Goal: Task Accomplishment & Management: Manage account settings

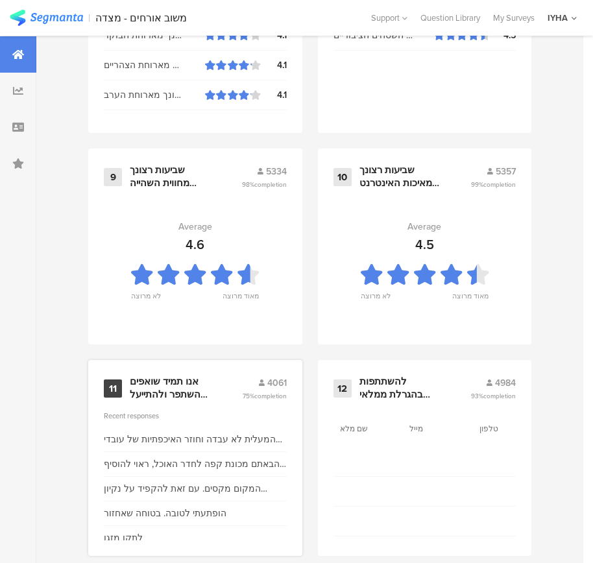
scroll to position [1392, 0]
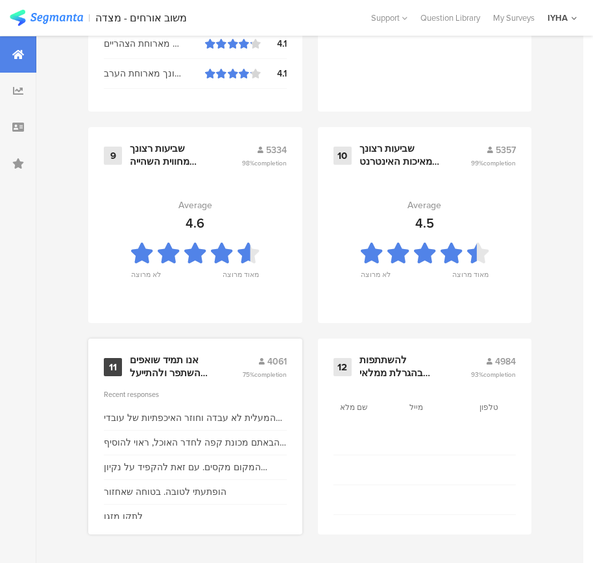
click at [165, 364] on div "אנו תמיד שואפים להשתפר ולהתייעל ודעתך חשובה לנו" at bounding box center [170, 366] width 81 height 25
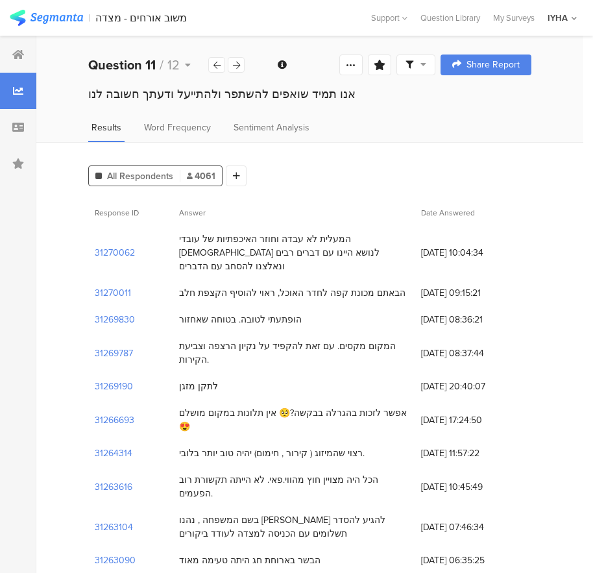
scroll to position [65, 0]
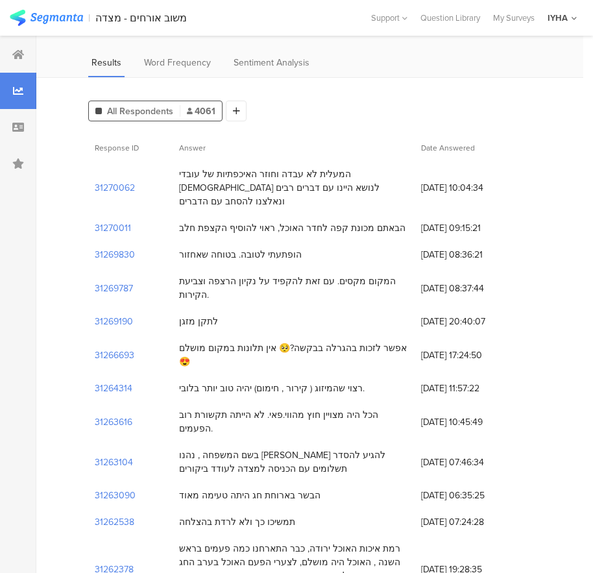
click at [509, 11] on section "| משוב אורחים - מצדה Help Center Live Chat Support Question Library My Surveys …" at bounding box center [296, 18] width 593 height 36
click at [508, 16] on div "My Surveys" at bounding box center [514, 18] width 55 height 12
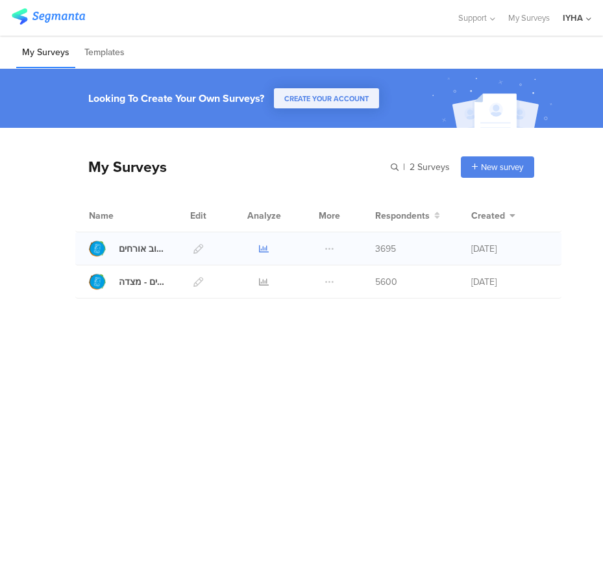
click at [264, 248] on icon at bounding box center [264, 249] width 10 height 10
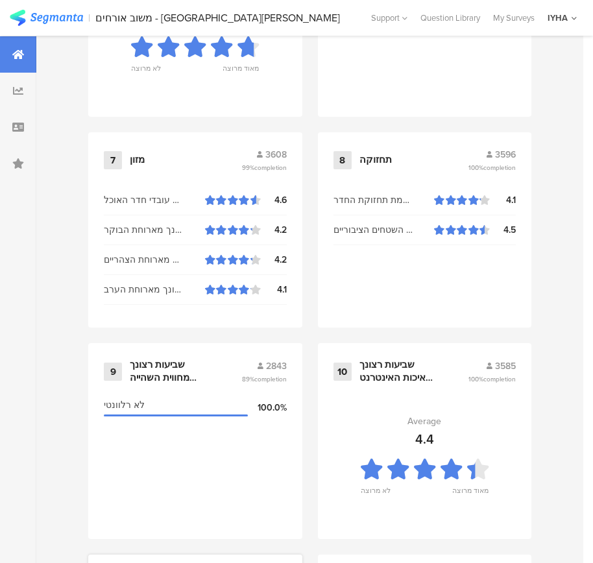
scroll to position [1392, 0]
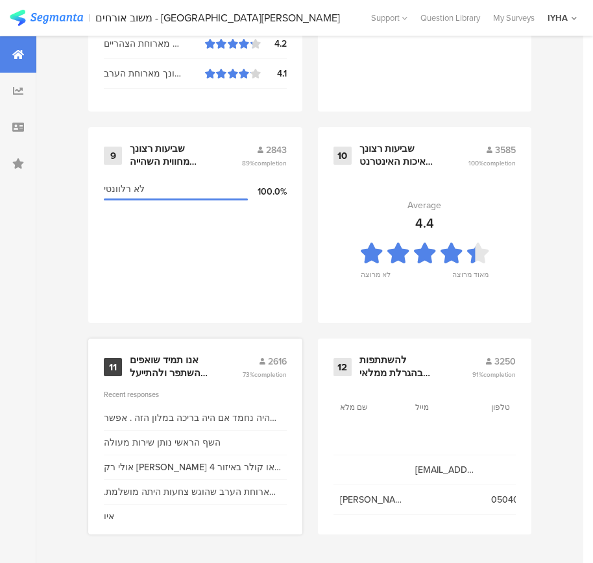
click at [149, 361] on div "אנו תמיד שואפים להשתפר ולהתייעל ודעתך חשובה לנו" at bounding box center [170, 366] width 81 height 25
